Goal: Find specific page/section: Find specific page/section

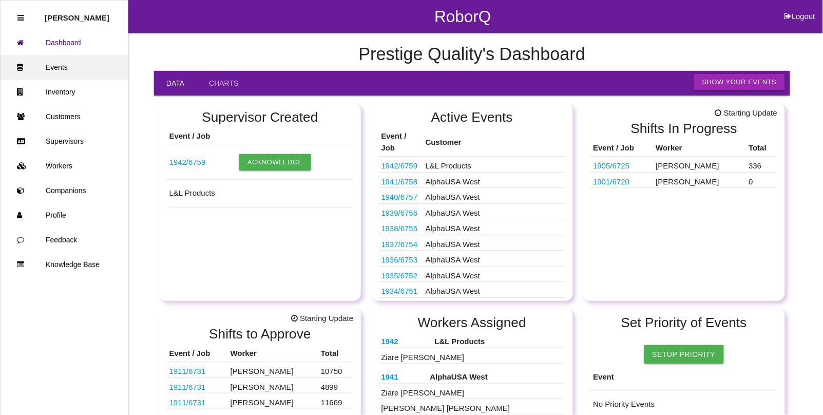
click at [59, 66] on link "Events" at bounding box center [64, 67] width 127 height 25
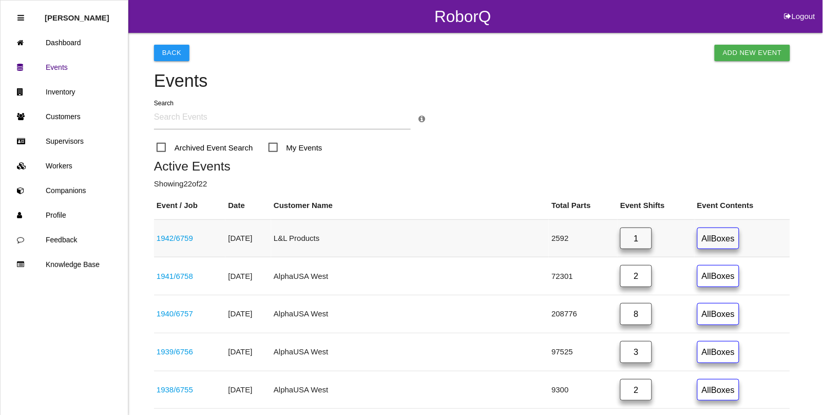
click at [191, 237] on link "1942 / 6759" at bounding box center [175, 238] width 36 height 9
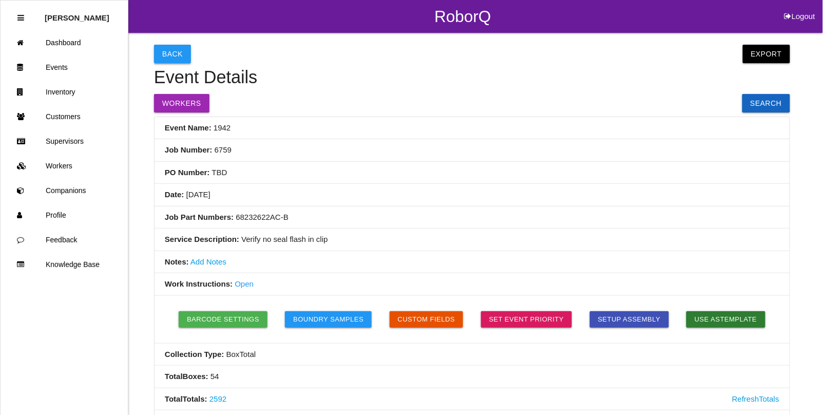
click at [165, 49] on button "Back" at bounding box center [172, 54] width 37 height 18
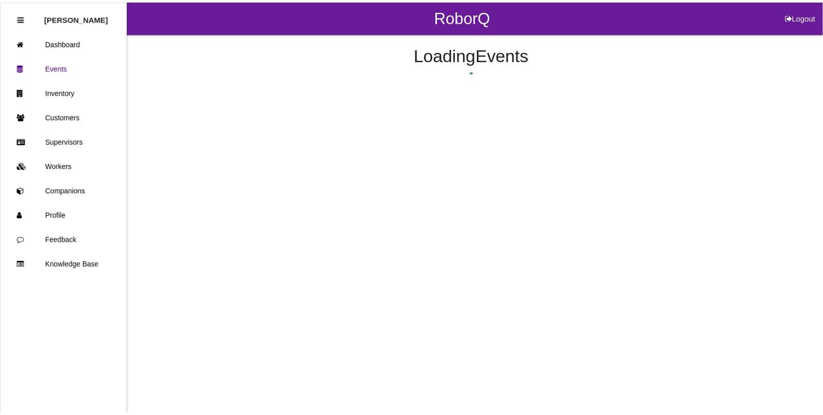
scroll to position [26, 0]
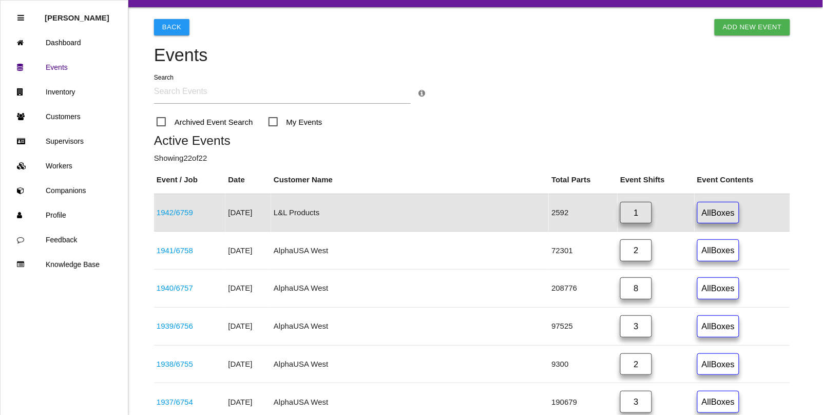
click at [620, 215] on link "1" at bounding box center [636, 213] width 32 height 22
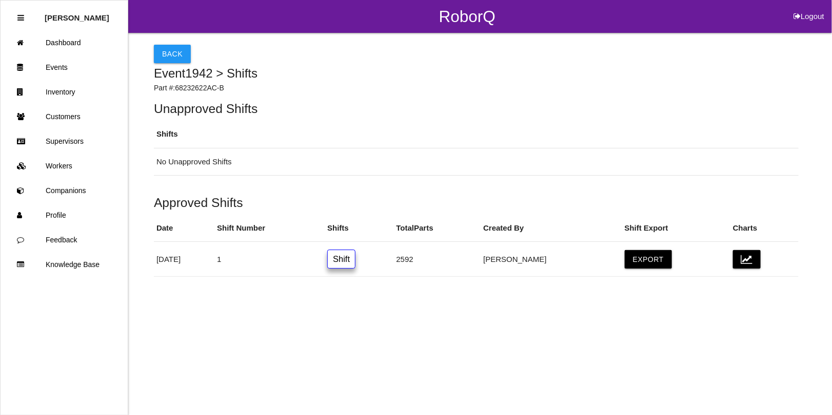
drag, startPoint x: 383, startPoint y: 258, endPoint x: 388, endPoint y: 258, distance: 5.2
click at [356, 258] on link "Shift" at bounding box center [341, 258] width 28 height 19
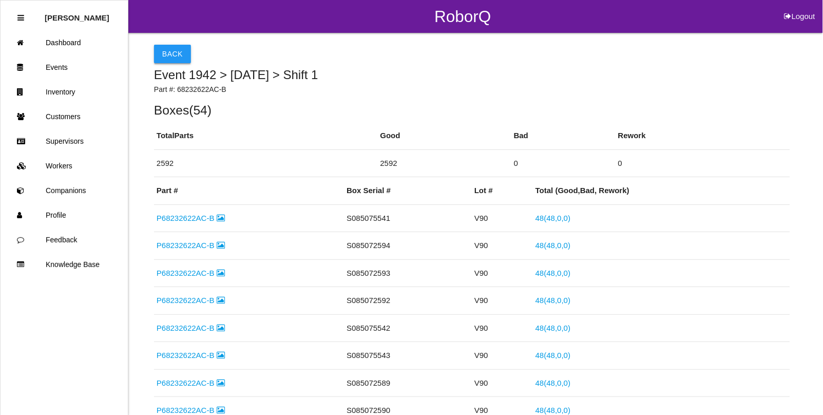
click at [168, 53] on button "Back" at bounding box center [172, 54] width 37 height 18
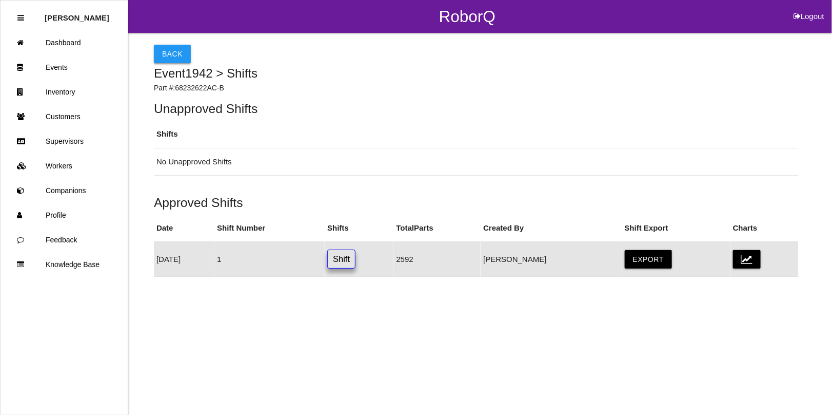
click at [172, 54] on button "Back" at bounding box center [172, 54] width 37 height 18
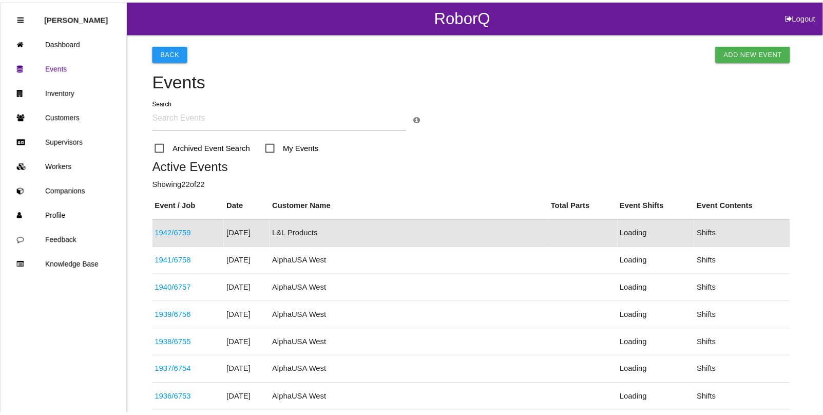
scroll to position [26, 0]
